Goal: Task Accomplishment & Management: Use online tool/utility

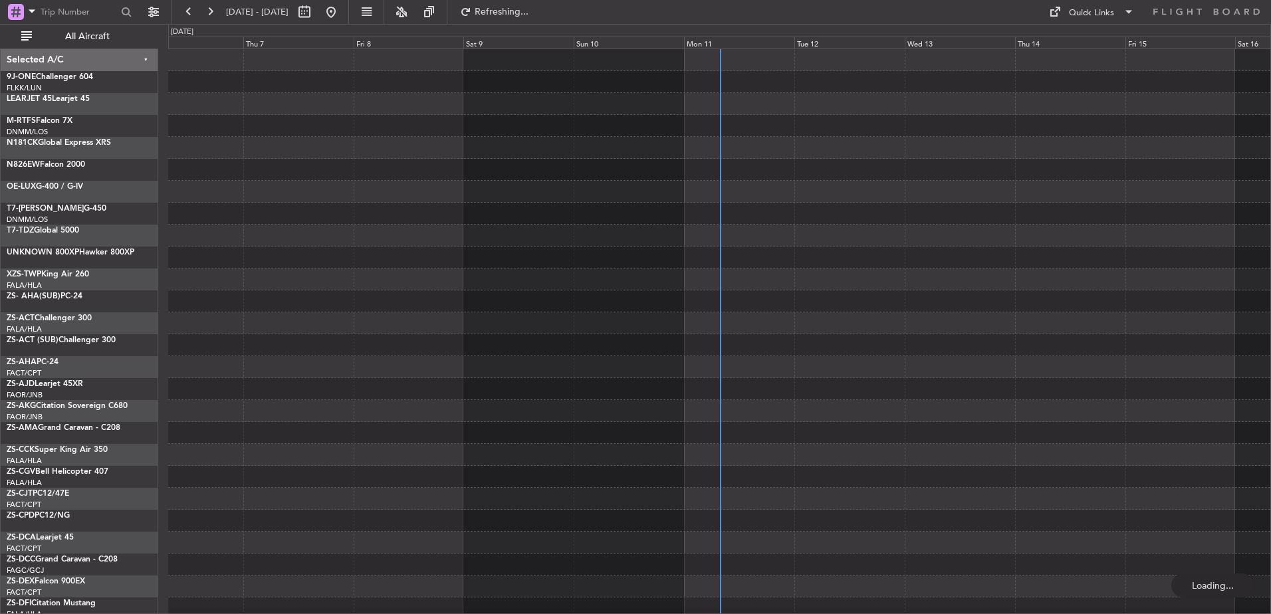
click at [704, 43] on div "Mon 11" at bounding box center [739, 43] width 110 height 12
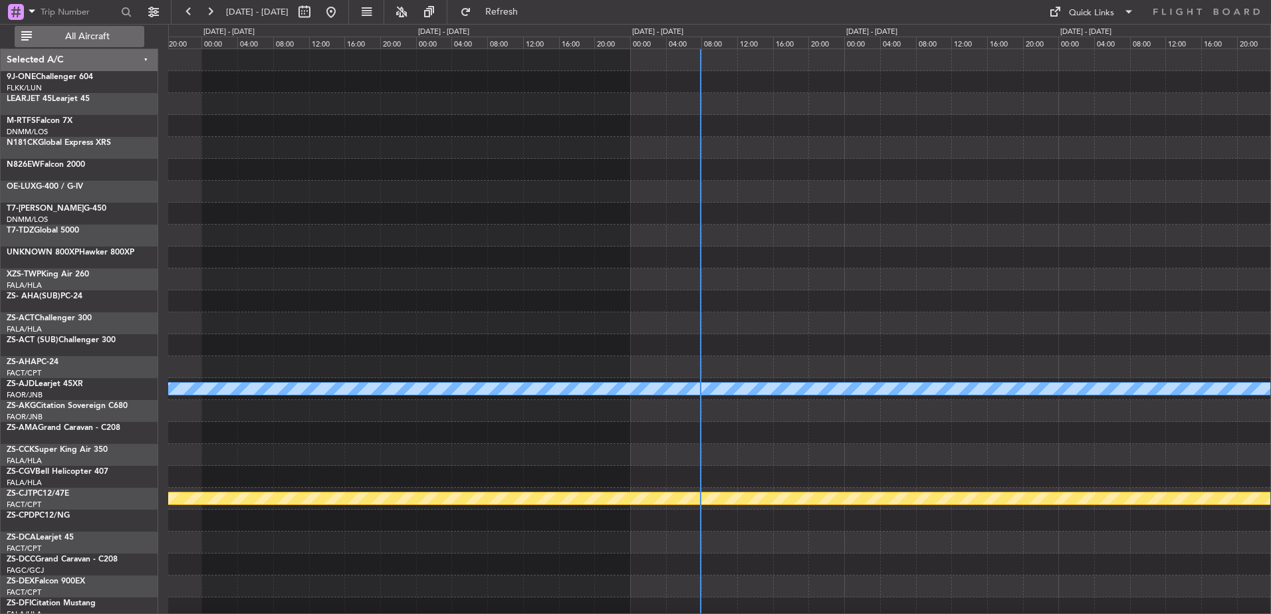
click at [91, 41] on span "All Aircraft" at bounding box center [88, 36] width 106 height 9
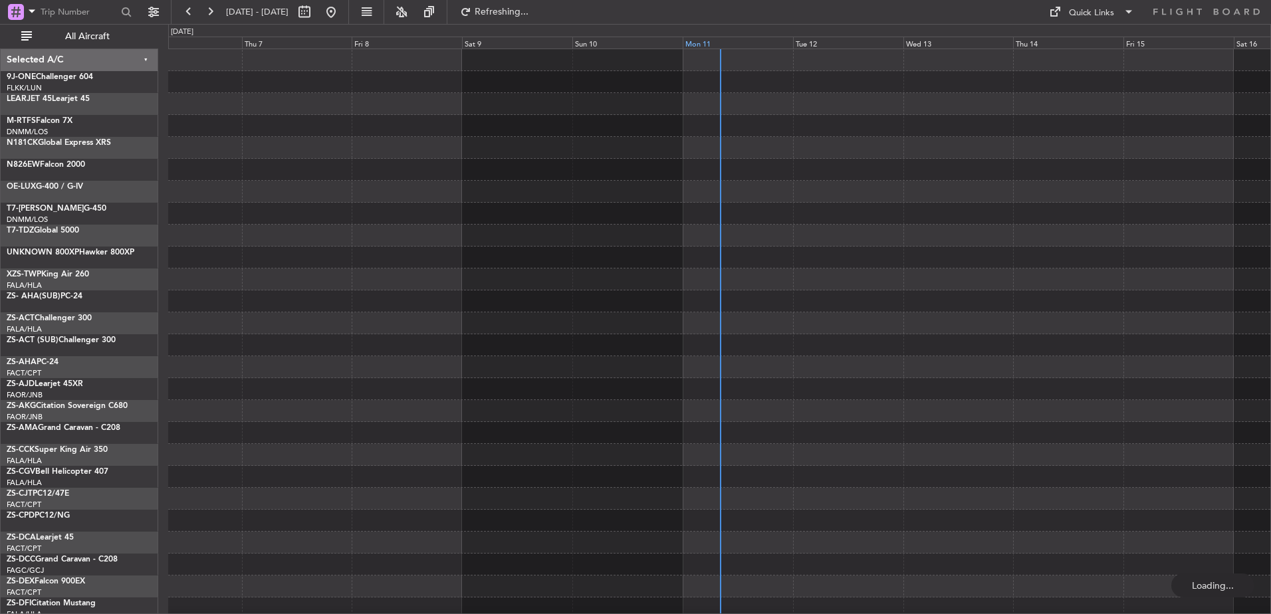
click at [709, 41] on div "Mon 11" at bounding box center [738, 43] width 110 height 12
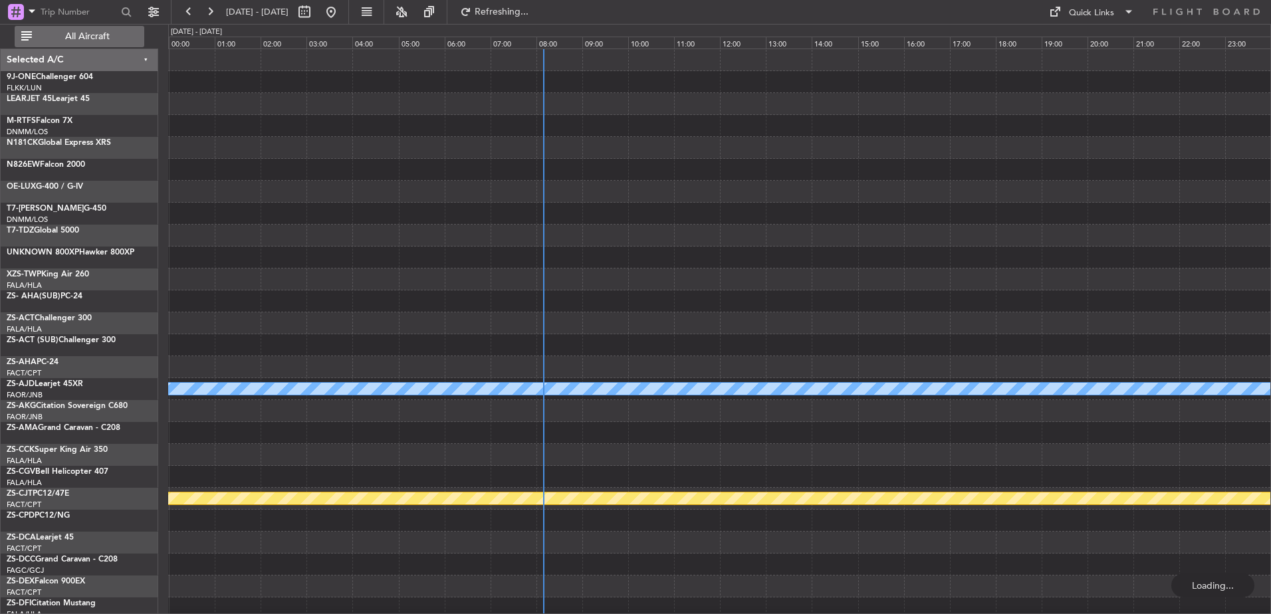
click at [117, 34] on span "All Aircraft" at bounding box center [88, 36] width 106 height 9
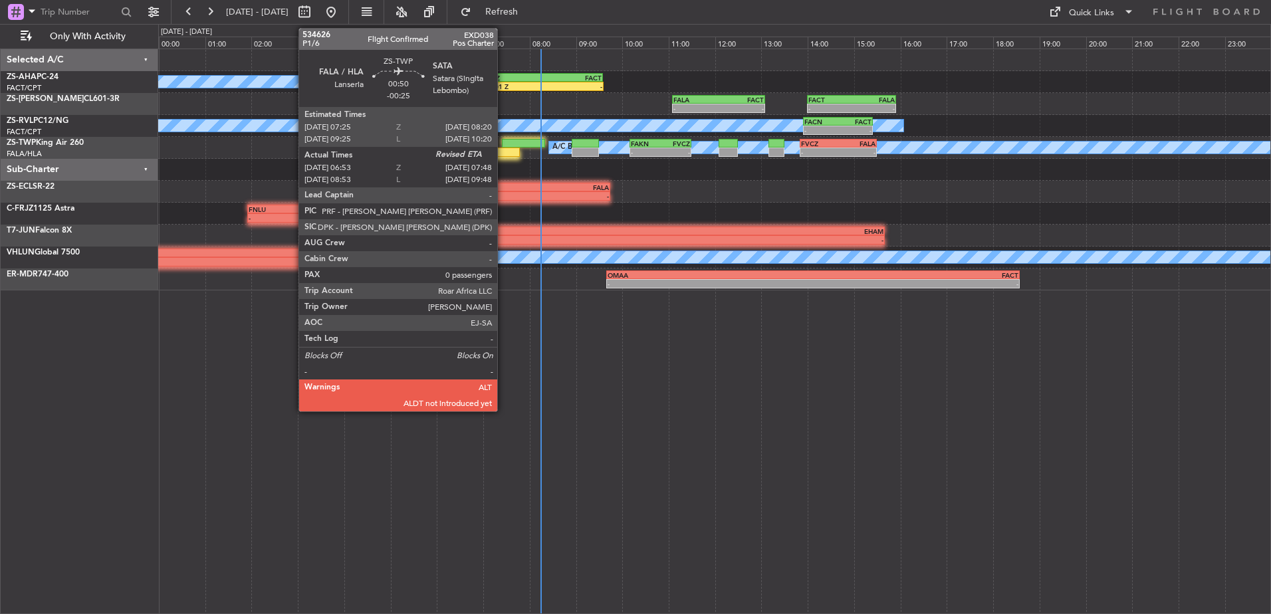
click at [502, 148] on div at bounding box center [498, 152] width 43 height 9
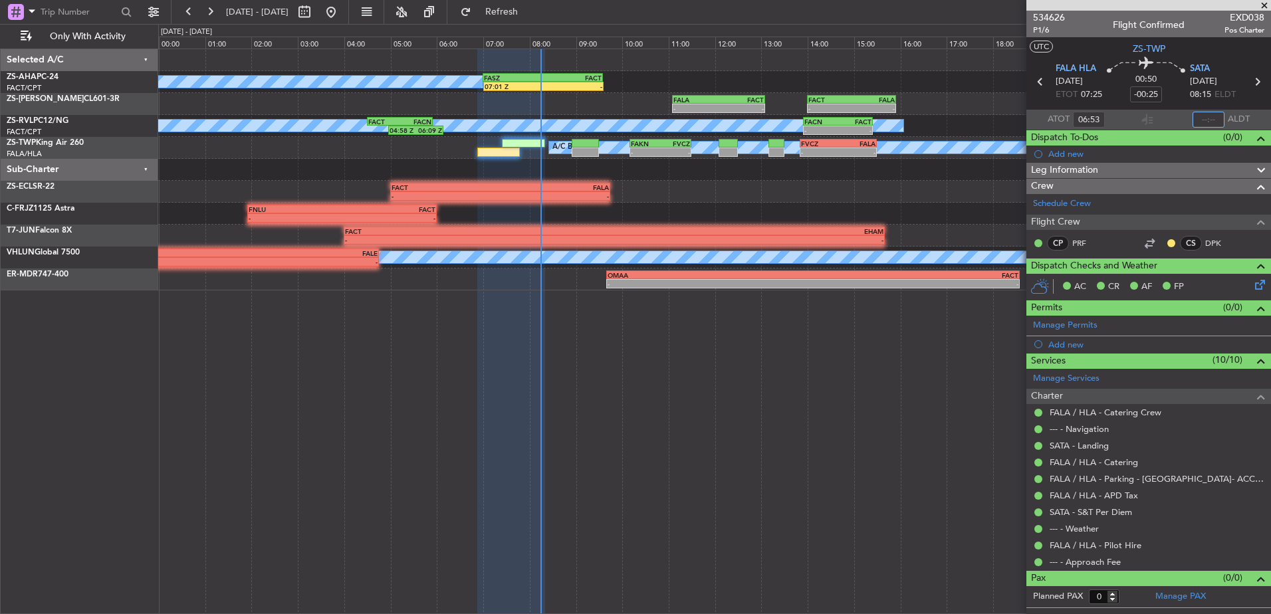
click at [1206, 116] on input "text" at bounding box center [1209, 120] width 32 height 16
type input "07:50"
click at [1264, 7] on span at bounding box center [1264, 6] width 13 height 12
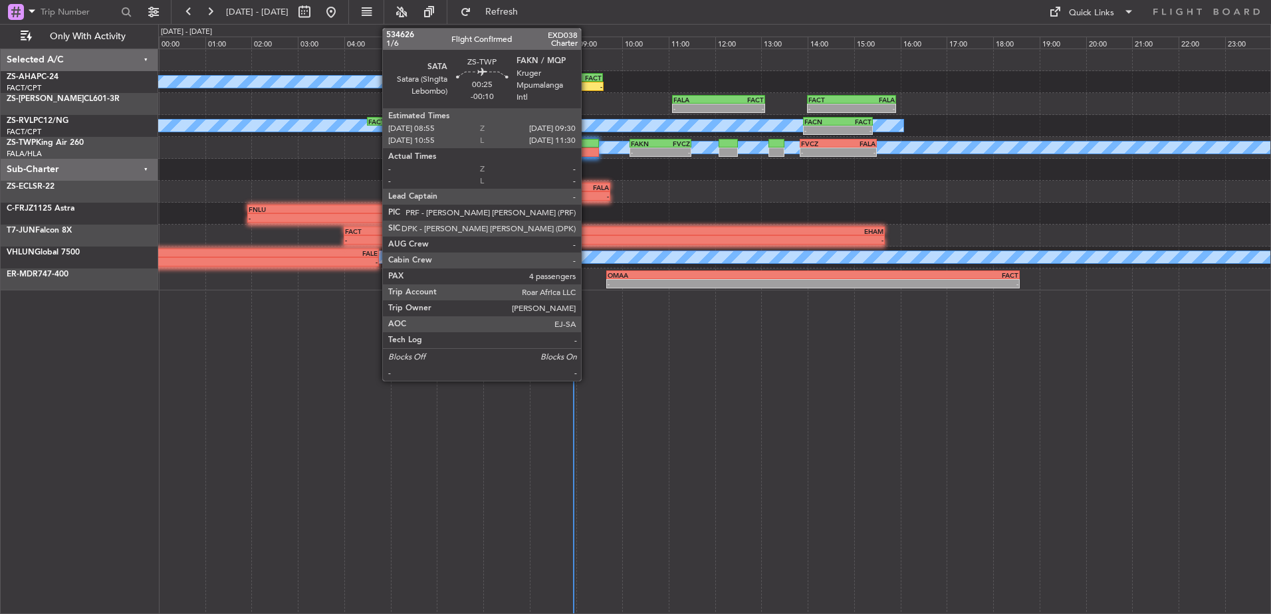
click at [587, 150] on div at bounding box center [585, 152] width 27 height 9
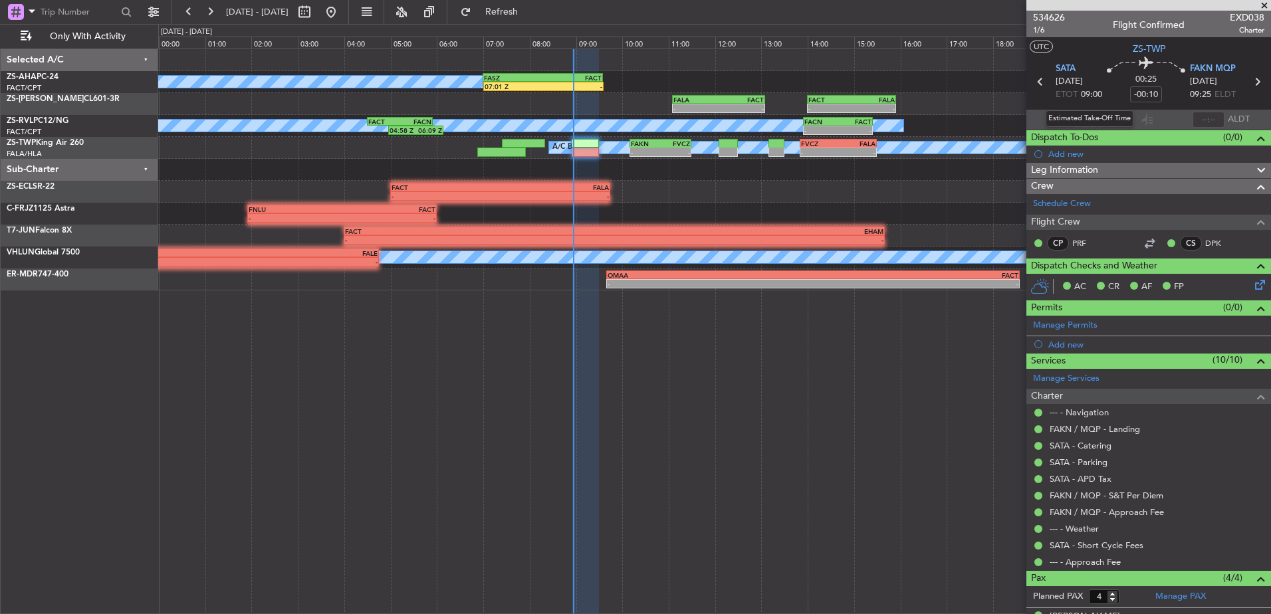
click at [1081, 120] on div "Estimated Take-Off Time" at bounding box center [1090, 118] width 88 height 17
click at [1078, 120] on input "text" at bounding box center [1089, 120] width 32 height 16
type input "08:53"
click at [1257, 7] on div at bounding box center [1148, 5] width 245 height 11
click at [1260, 6] on span at bounding box center [1264, 6] width 13 height 12
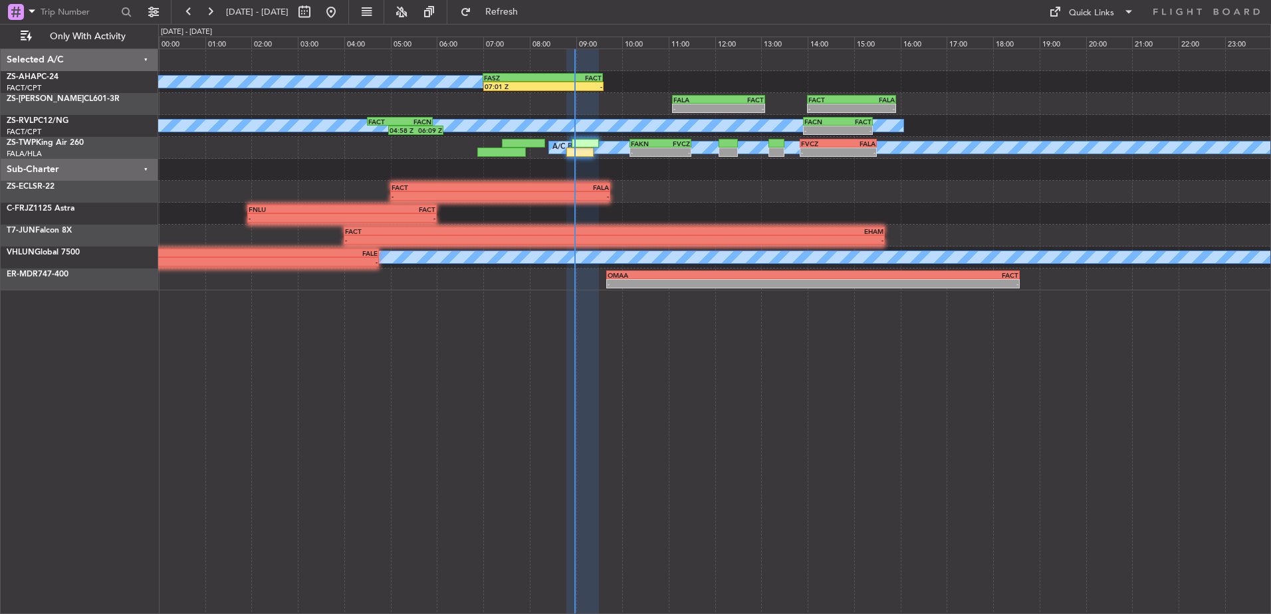
type input "0"
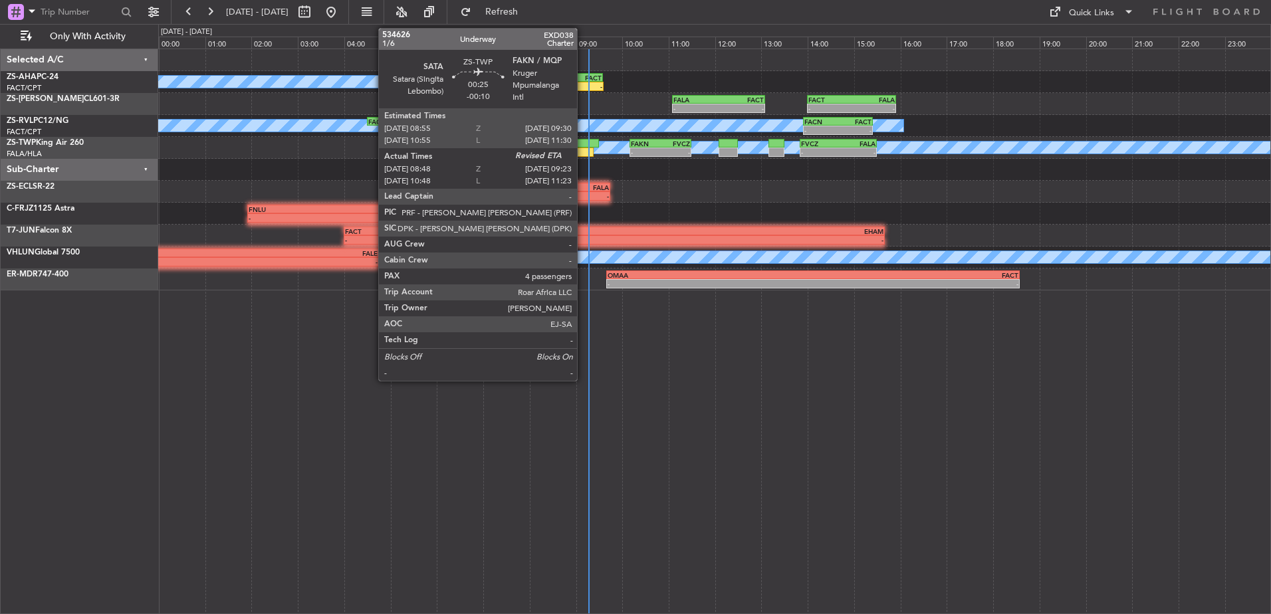
click at [583, 148] on div at bounding box center [579, 152] width 27 height 9
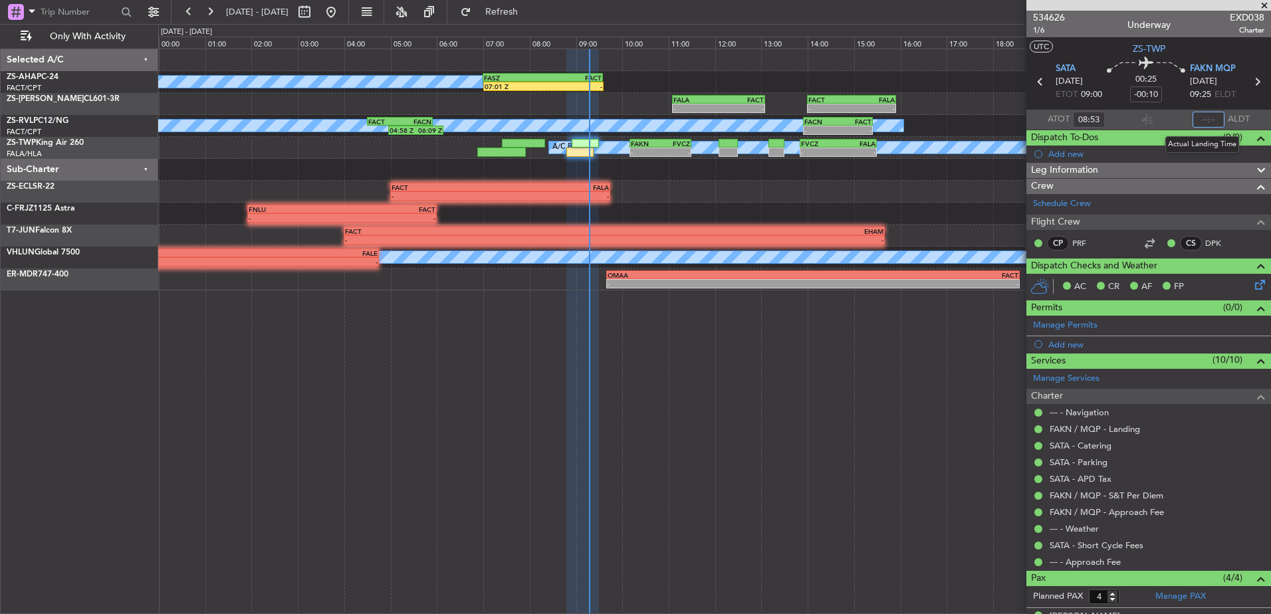
click at [1207, 115] on input "text" at bounding box center [1209, 120] width 32 height 16
type input "09:16"
click at [1270, 1] on span at bounding box center [1264, 6] width 13 height 12
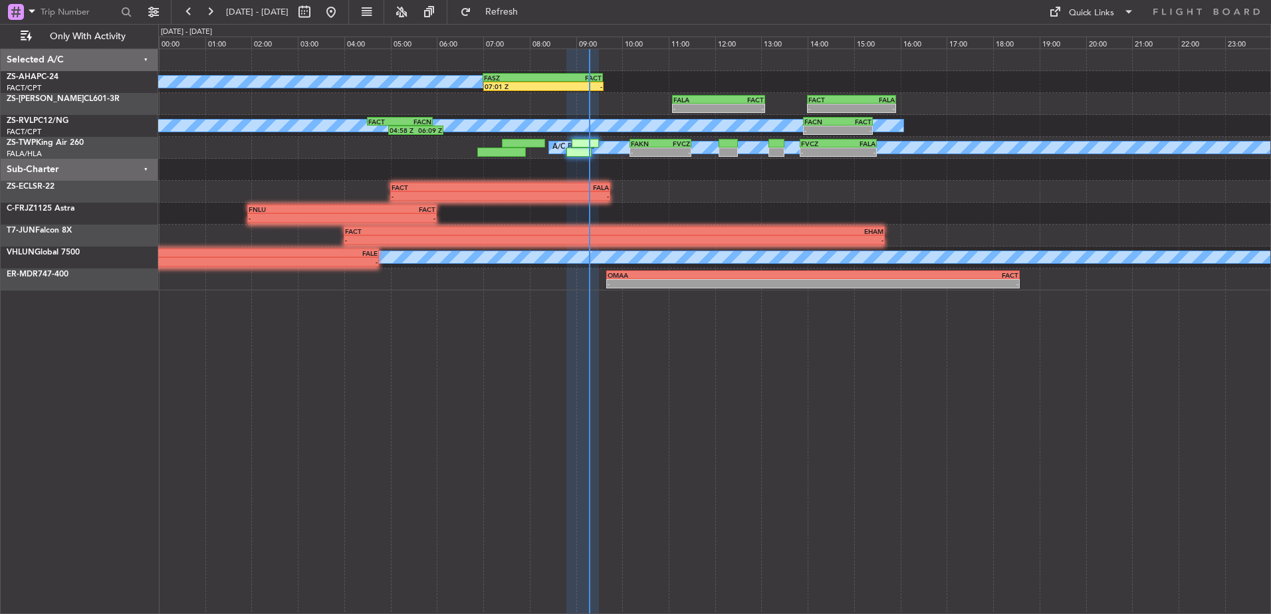
type input "0"
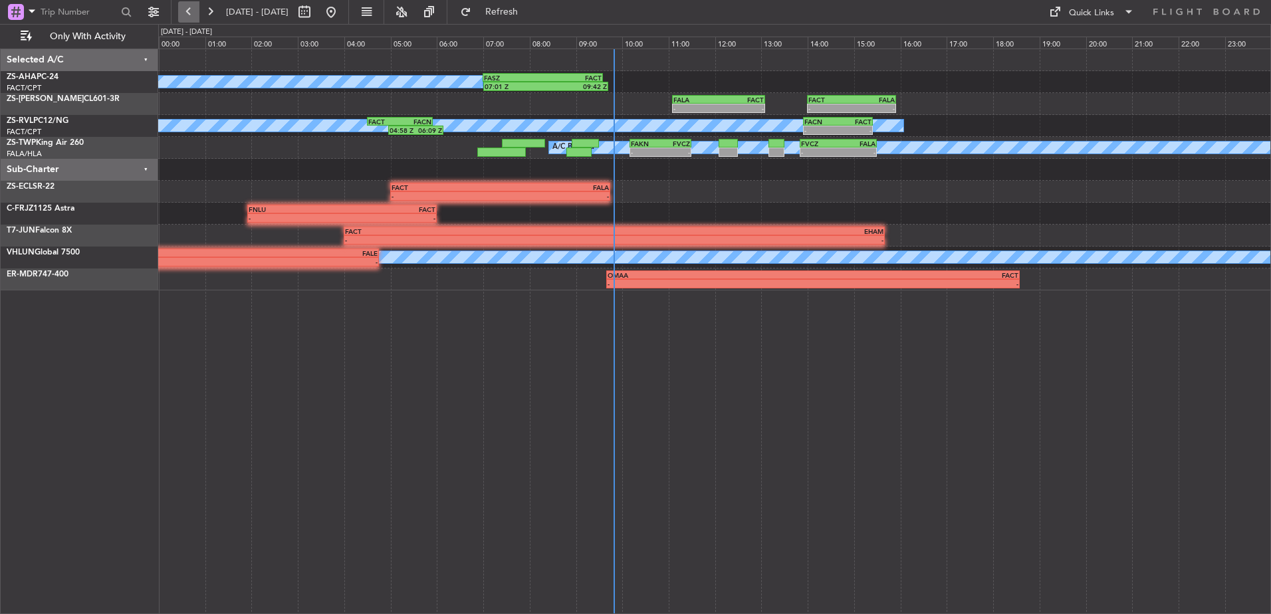
click at [184, 7] on button at bounding box center [188, 11] width 21 height 21
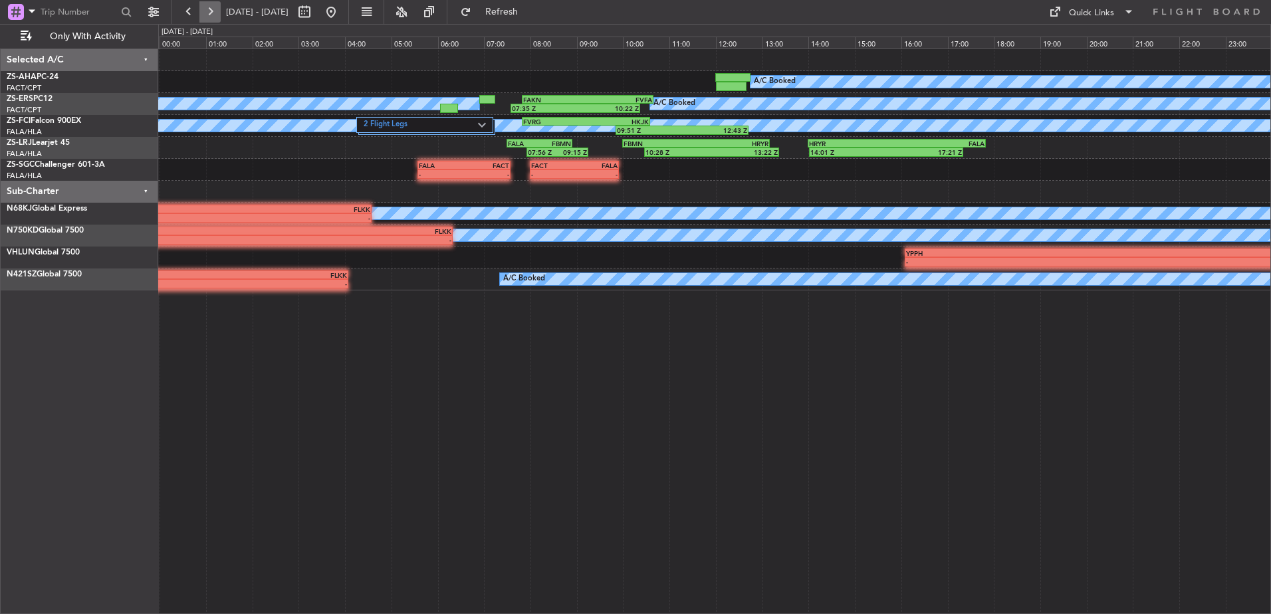
click at [203, 12] on button at bounding box center [209, 11] width 21 height 21
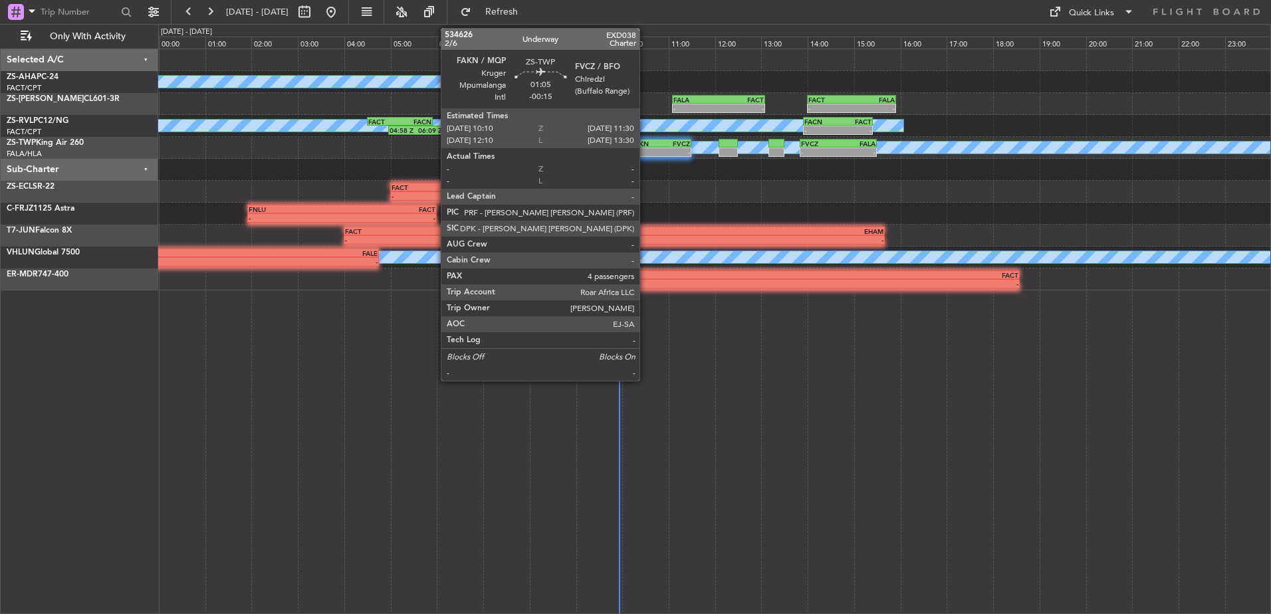
click at [647, 154] on div "-" at bounding box center [646, 152] width 30 height 8
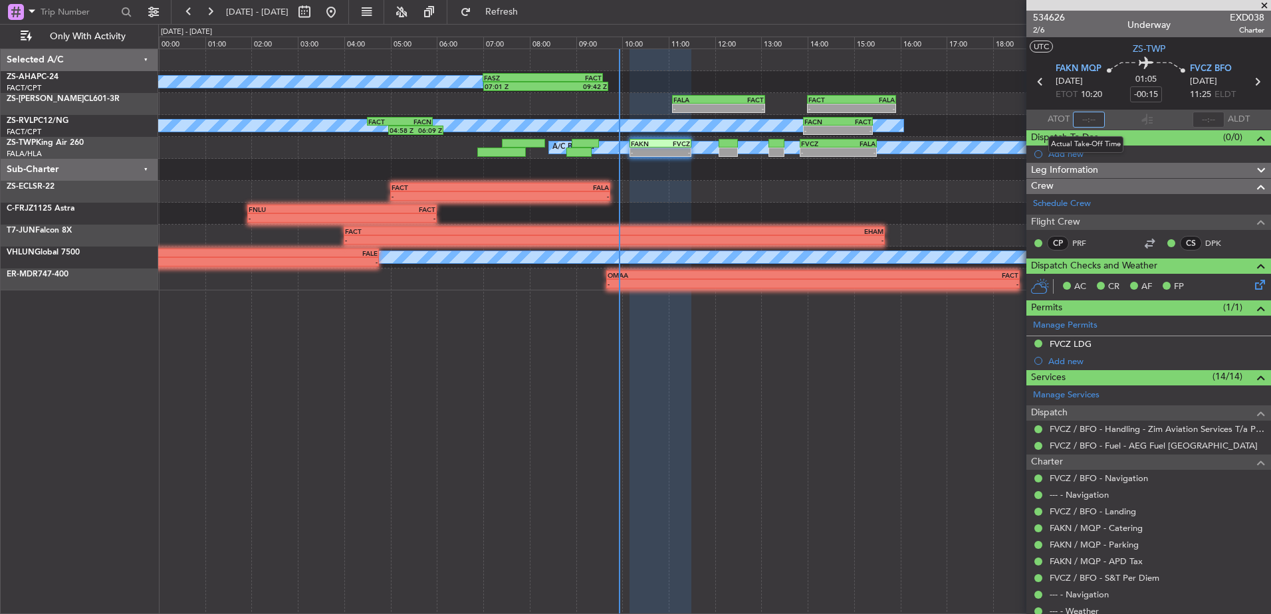
click at [1082, 118] on input "text" at bounding box center [1089, 120] width 32 height 16
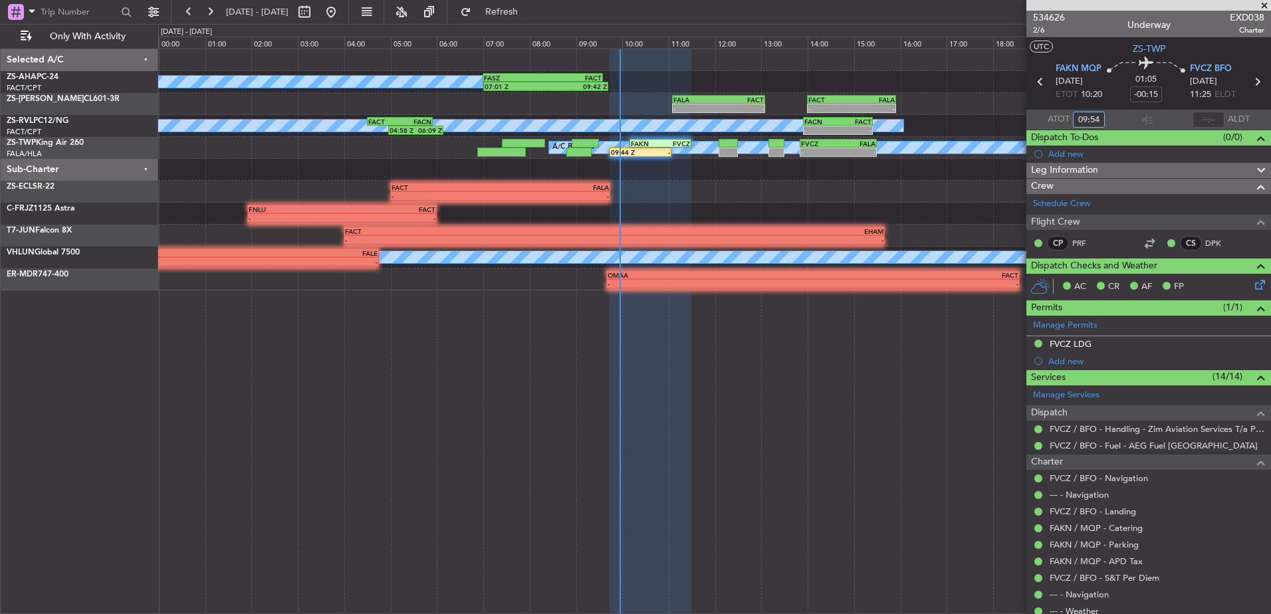
type input "09:54"
click at [1262, 3] on span at bounding box center [1264, 6] width 13 height 12
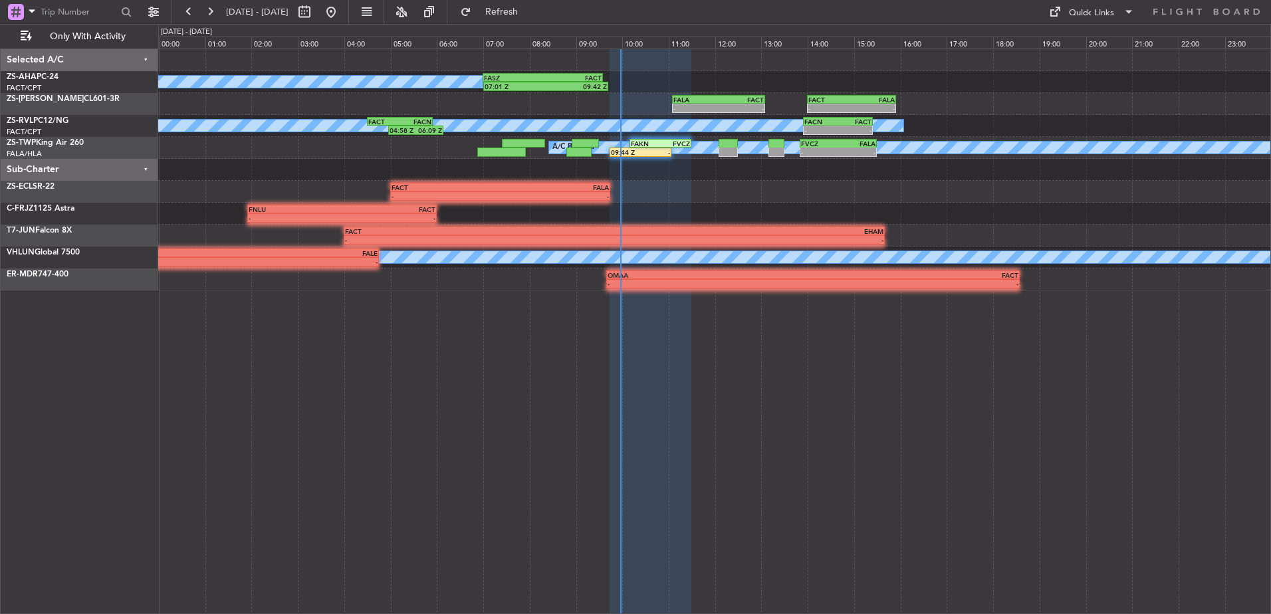
type input "0"
